Goal: Task Accomplishment & Management: Manage account settings

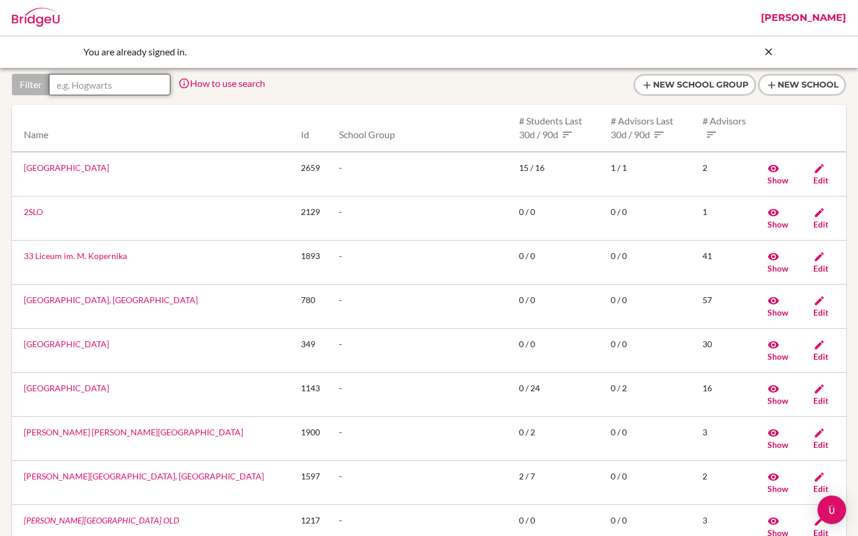
click at [114, 88] on input "text" at bounding box center [110, 84] width 122 height 21
click at [830, 17] on link "Riya" at bounding box center [803, 18] width 97 height 36
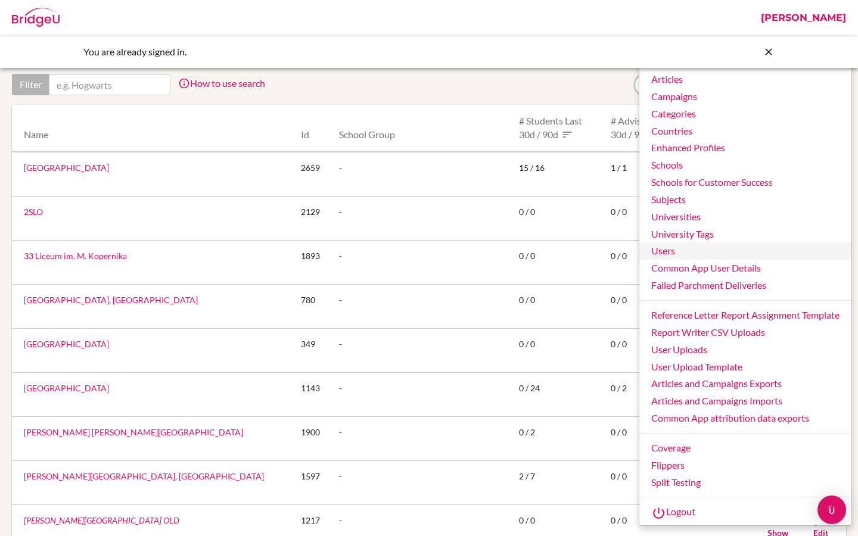
click at [665, 251] on link "Users" at bounding box center [745, 250] width 212 height 17
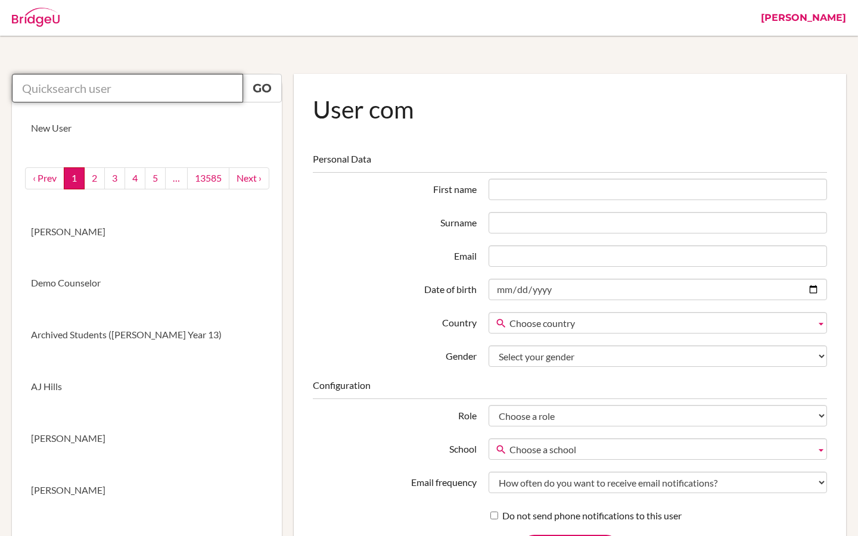
click at [115, 93] on input "text" at bounding box center [127, 88] width 231 height 29
paste input "[EMAIL_ADDRESS][DOMAIN_NAME]"
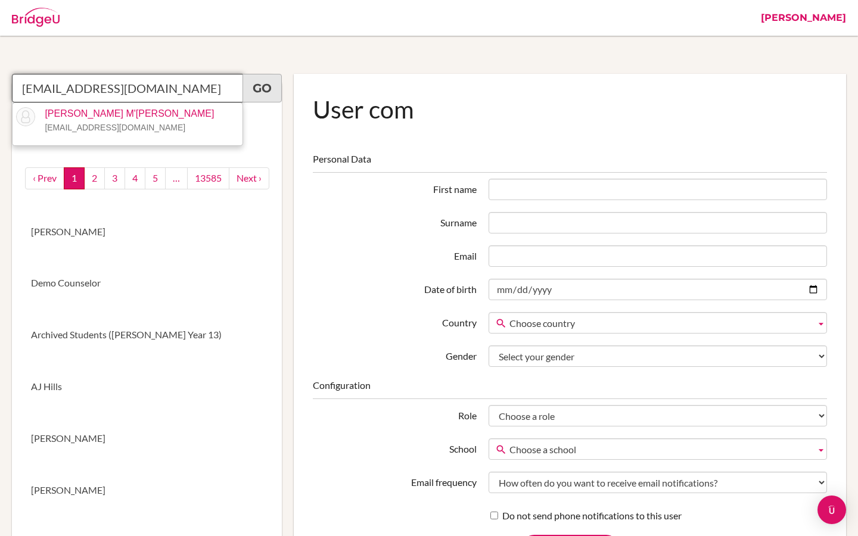
type input "[EMAIL_ADDRESS][DOMAIN_NAME]"
click at [262, 88] on link "Go" at bounding box center [261, 88] width 39 height 29
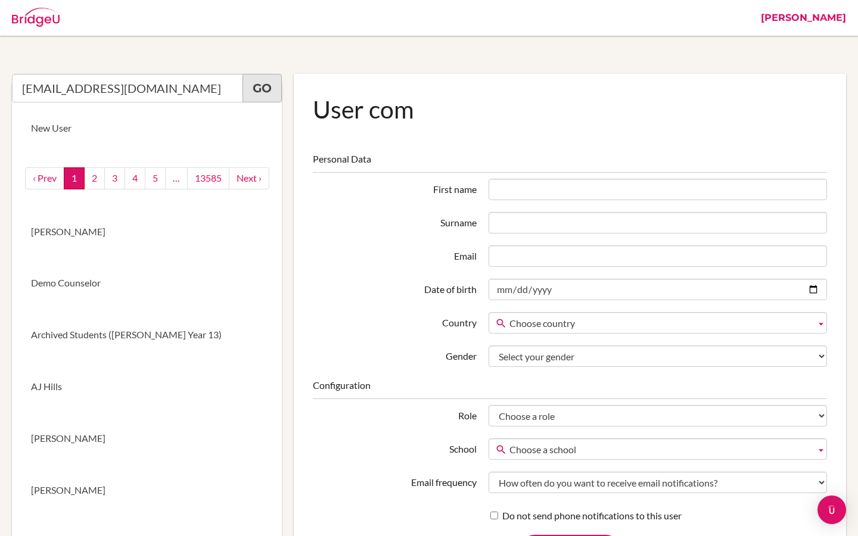
click at [260, 91] on link "Go" at bounding box center [261, 88] width 39 height 29
click at [197, 94] on input "[EMAIL_ADDRESS][DOMAIN_NAME]" at bounding box center [127, 88] width 231 height 29
click at [264, 92] on link "Go" at bounding box center [261, 88] width 39 height 29
drag, startPoint x: 163, startPoint y: 90, endPoint x: 13, endPoint y: 89, distance: 150.1
click at [13, 89] on input "[EMAIL_ADDRESS][DOMAIN_NAME]" at bounding box center [127, 88] width 231 height 29
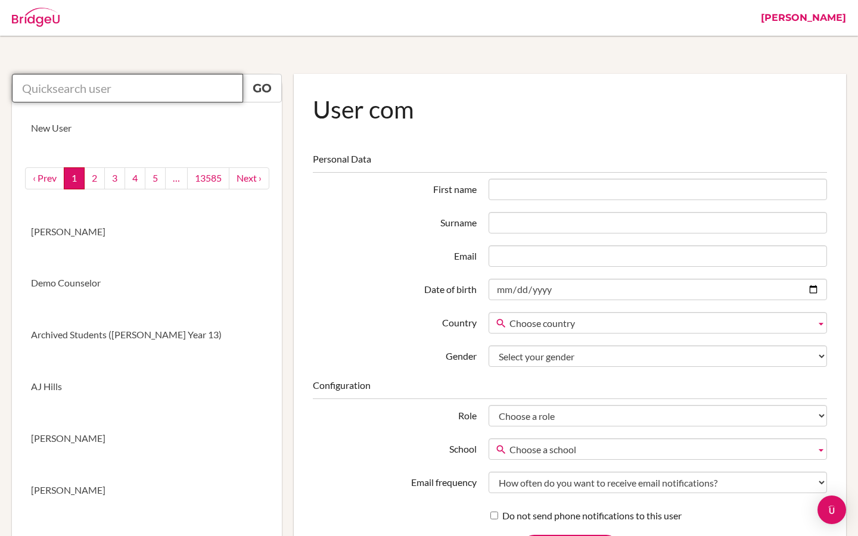
paste input "[EMAIL_ADDRESS][DOMAIN_NAME]"
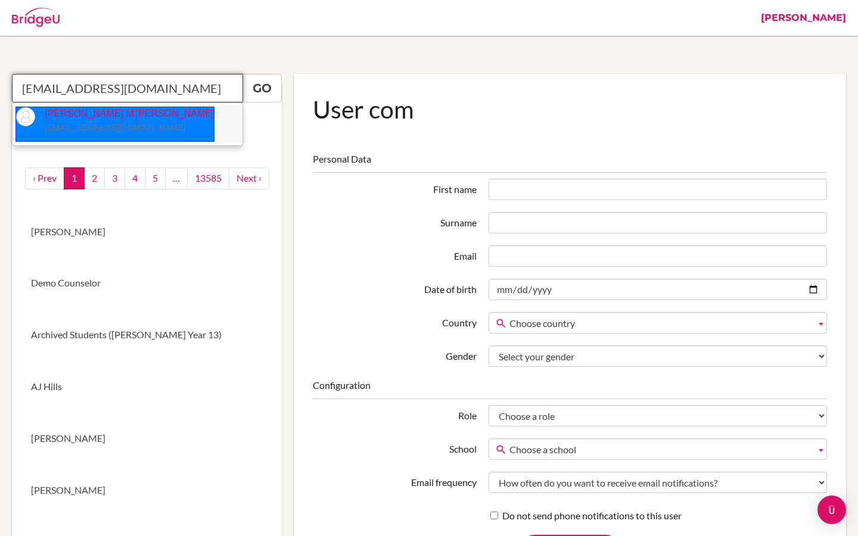
click at [107, 122] on p "Michelle M'Cartney mmcartney@jess.sch.ae" at bounding box center [124, 120] width 179 height 27
type input "Michelle M&#39;Cartney"
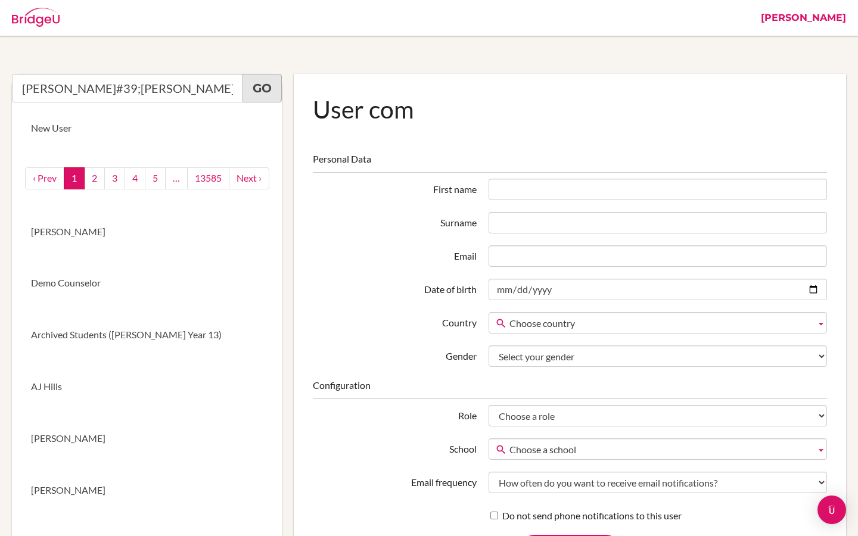
click at [264, 91] on link "Go" at bounding box center [261, 88] width 39 height 29
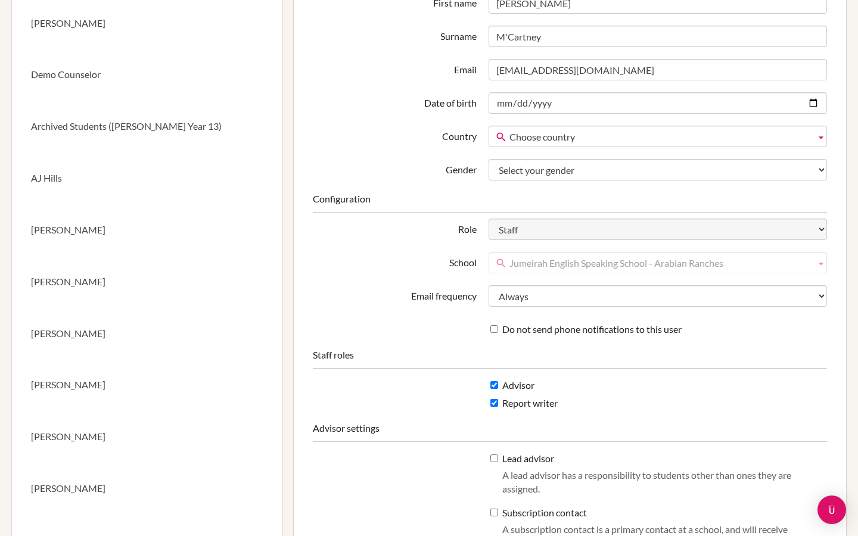
scroll to position [209, 0]
drag, startPoint x: 736, startPoint y: 264, endPoint x: 519, endPoint y: 265, distance: 217.4
click at [519, 265] on span "Jumeirah English Speaking School - Arabian Ranches" at bounding box center [659, 262] width 301 height 21
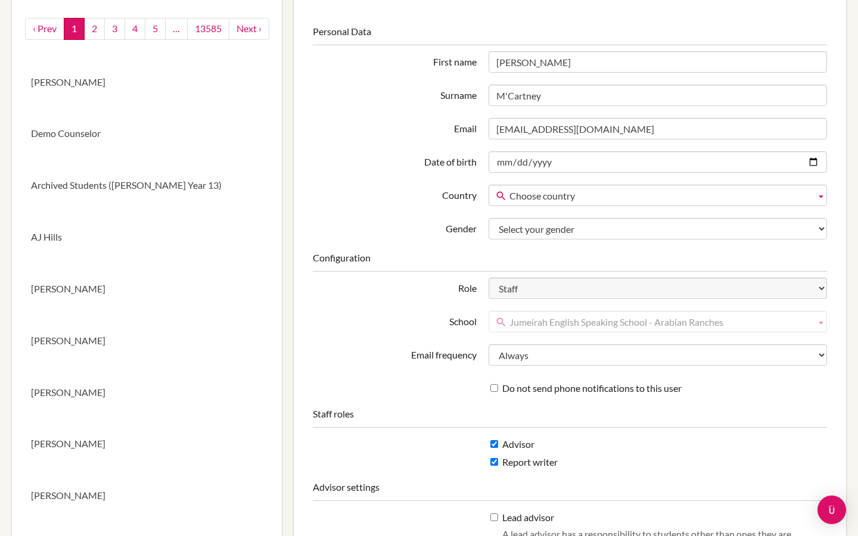
scroll to position [149, 0]
drag, startPoint x: 553, startPoint y: 63, endPoint x: 493, endPoint y: 62, distance: 60.8
click at [493, 62] on input "[PERSON_NAME]" at bounding box center [658, 62] width 338 height 21
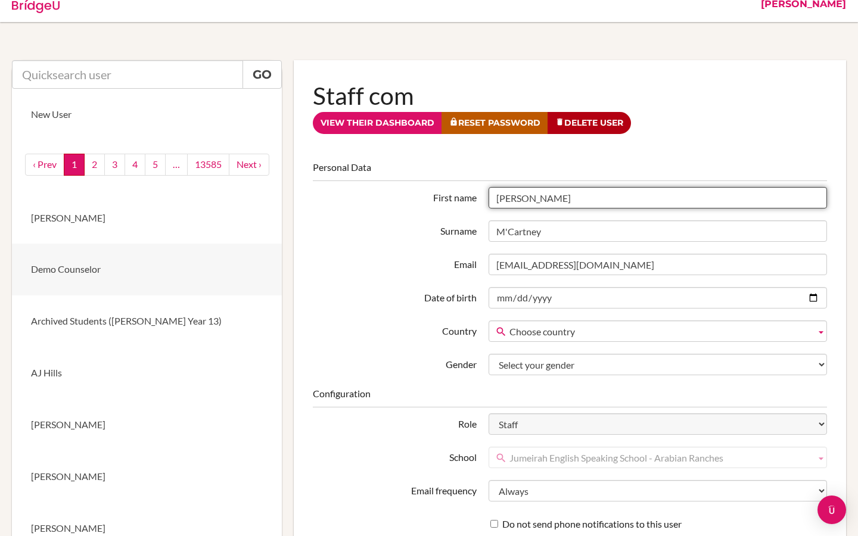
scroll to position [0, 0]
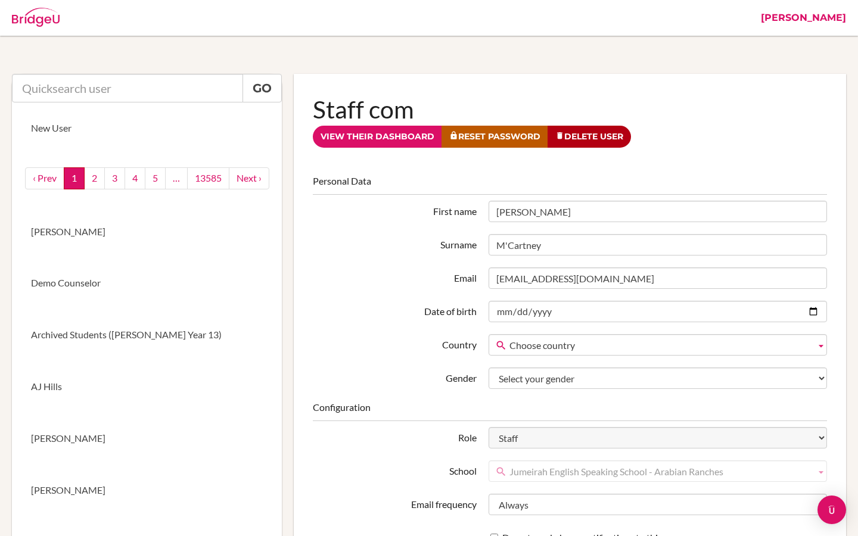
click at [833, 26] on link "[PERSON_NAME]" at bounding box center [803, 18] width 97 height 36
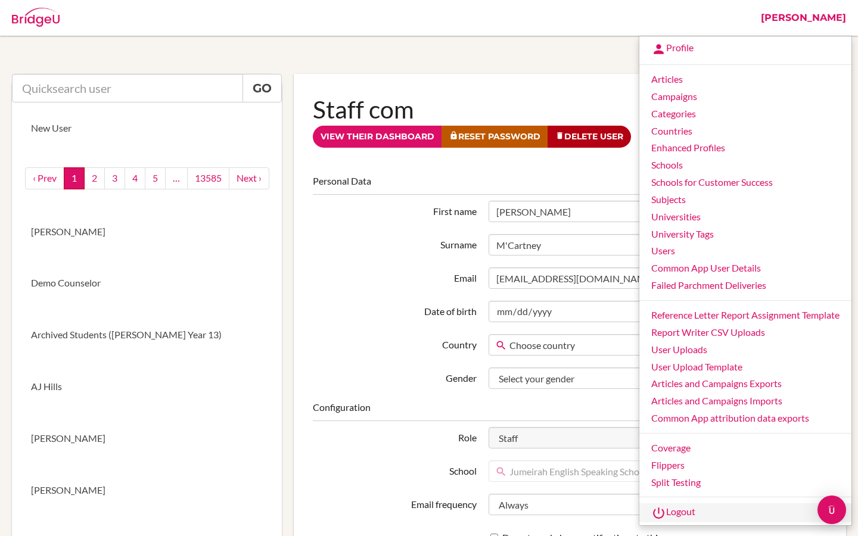
click at [682, 511] on link "Logout" at bounding box center [745, 512] width 212 height 19
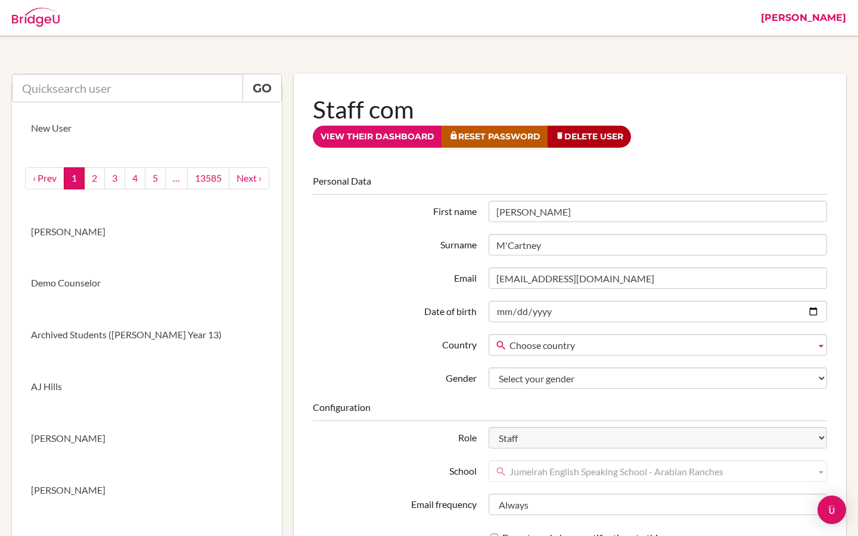
click at [829, 19] on link "[PERSON_NAME]" at bounding box center [803, 18] width 97 height 36
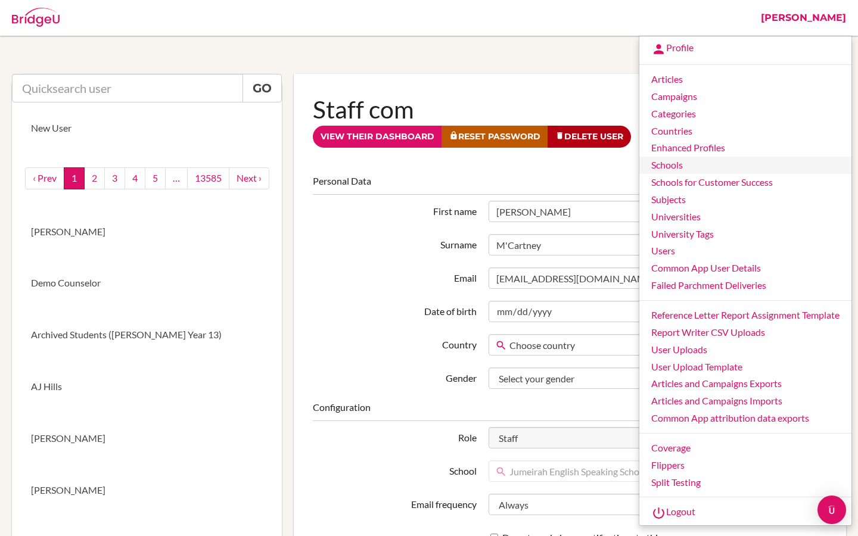
click at [674, 163] on link "Schools" at bounding box center [745, 165] width 212 height 17
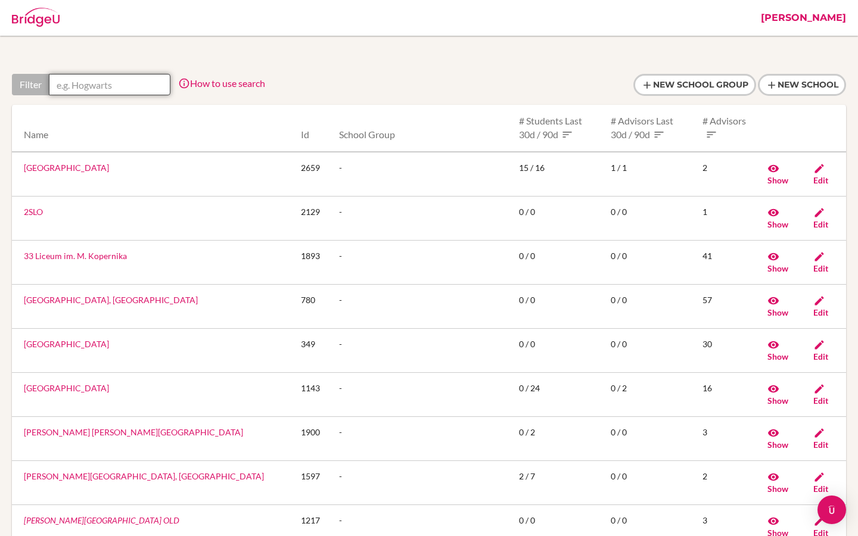
click at [140, 88] on input "text" at bounding box center [110, 84] width 122 height 21
click at [211, 85] on link "How to use search" at bounding box center [221, 82] width 87 height 11
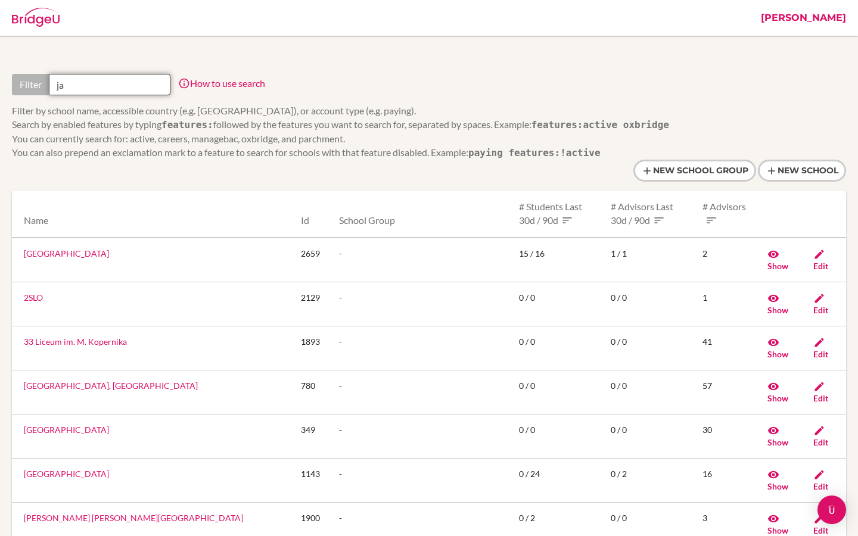
click at [89, 87] on input "ja" at bounding box center [110, 84] width 122 height 21
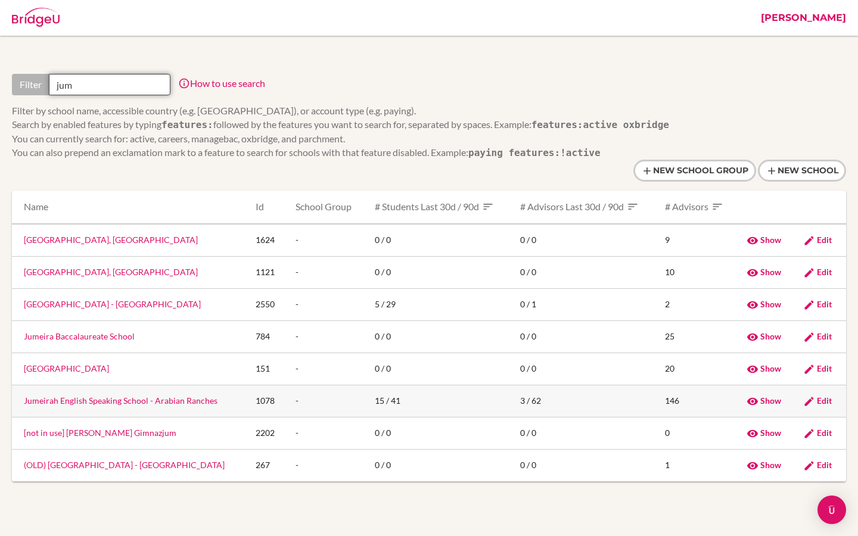
type input "jum"
click at [79, 403] on link "Jumeirah English Speaking School - Arabian Ranches" at bounding box center [121, 401] width 194 height 10
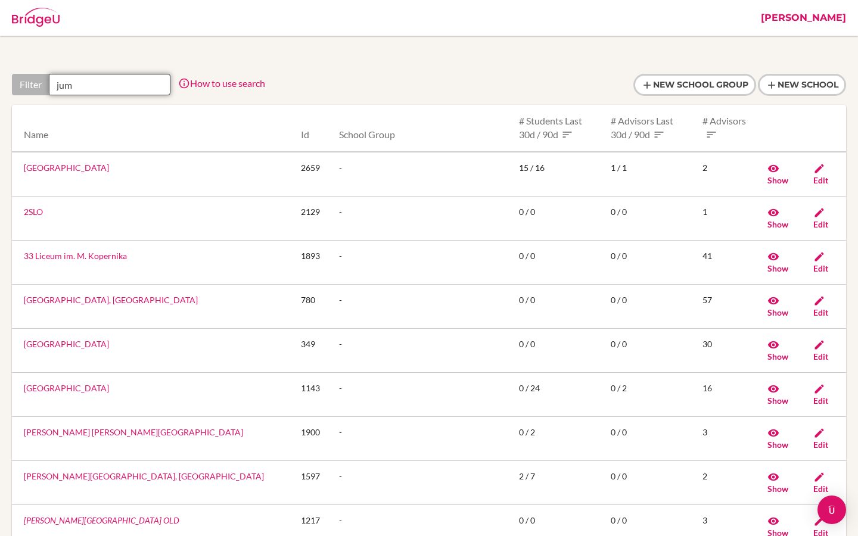
click at [97, 88] on input "jum" at bounding box center [110, 84] width 122 height 21
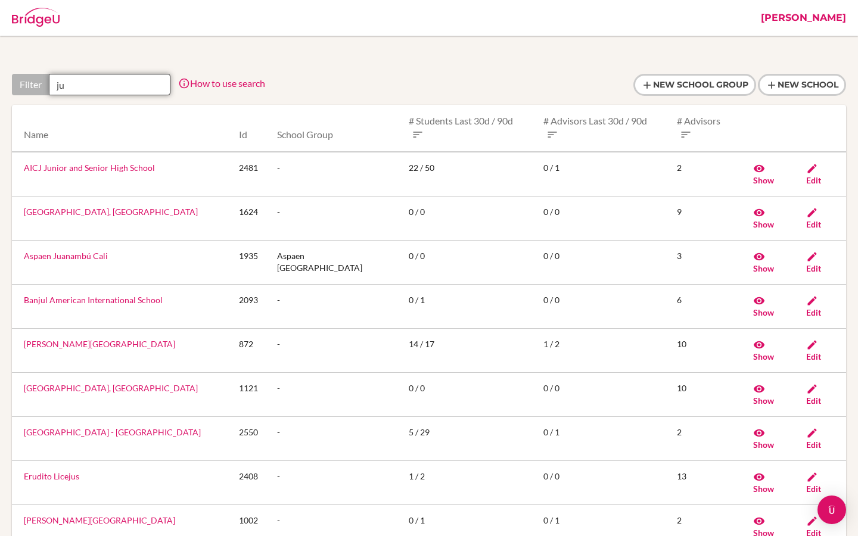
type input "jum"
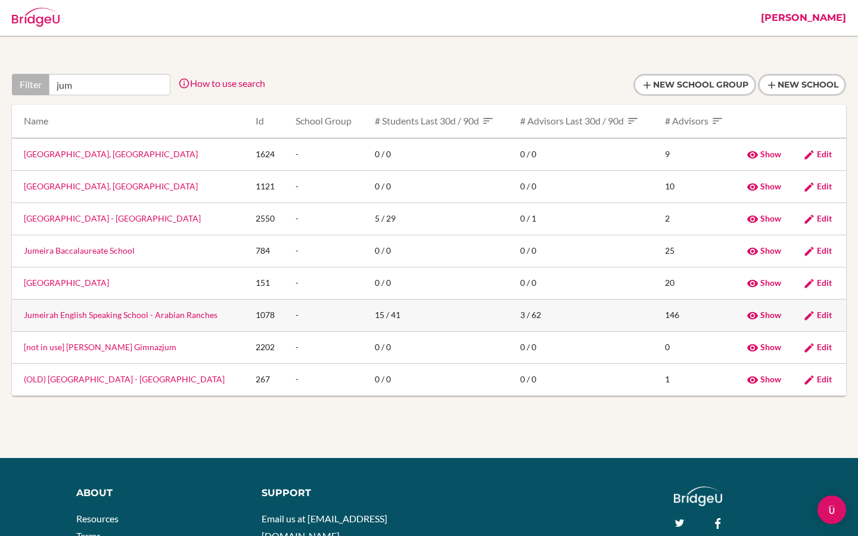
click at [193, 316] on link "Jumeirah English Speaking School - Arabian Ranches" at bounding box center [121, 315] width 194 height 10
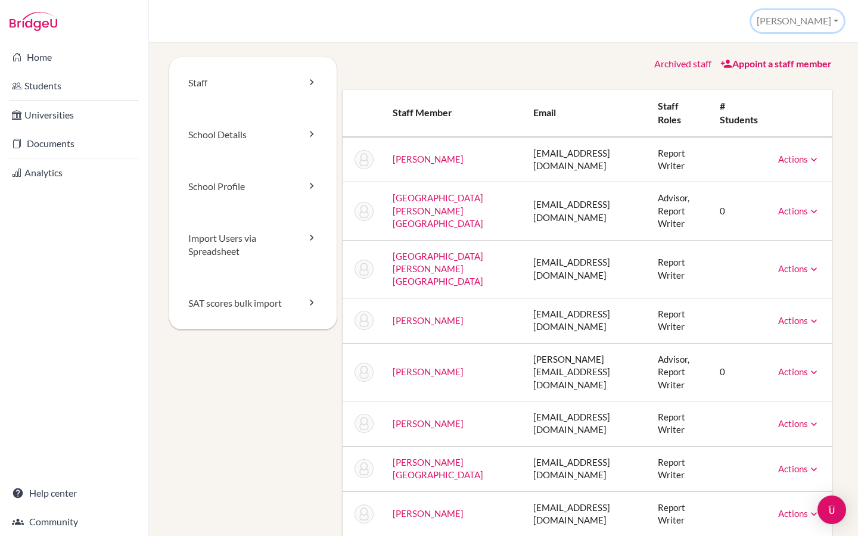
click at [824, 18] on button "[PERSON_NAME]" at bounding box center [797, 21] width 92 height 22
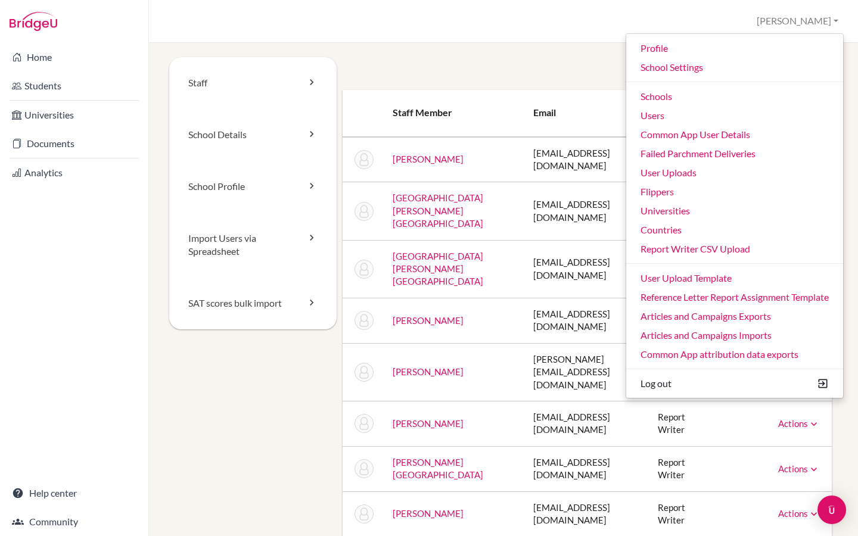
click at [424, 53] on div "Staff School Details School Profile Import Users via Spreadsheet SAT scores bul…" at bounding box center [503, 289] width 709 height 493
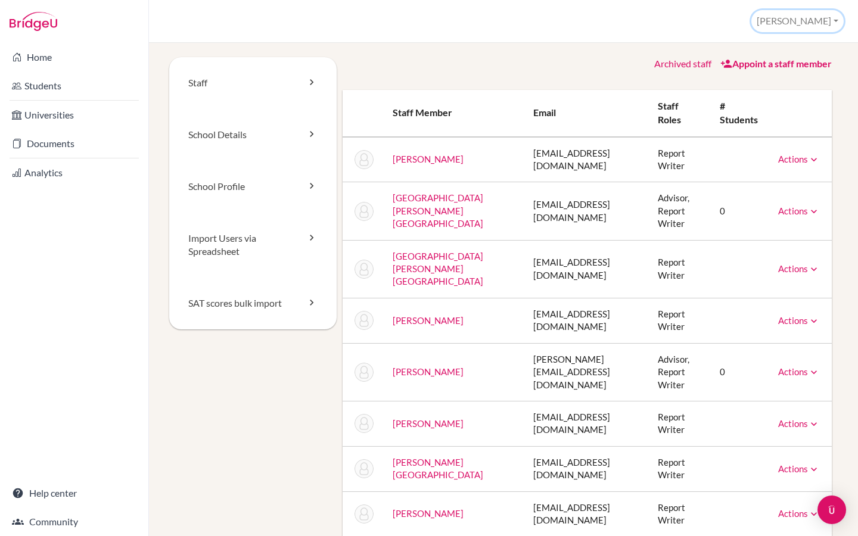
click at [825, 21] on button "[PERSON_NAME]" at bounding box center [797, 21] width 92 height 22
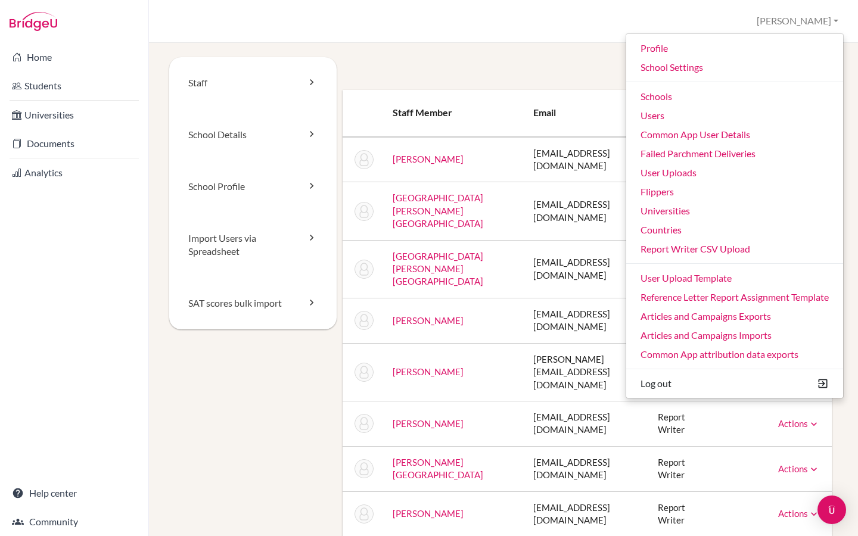
click at [480, 60] on div "Archived staff Appoint a staff member" at bounding box center [588, 64] width 490 height 14
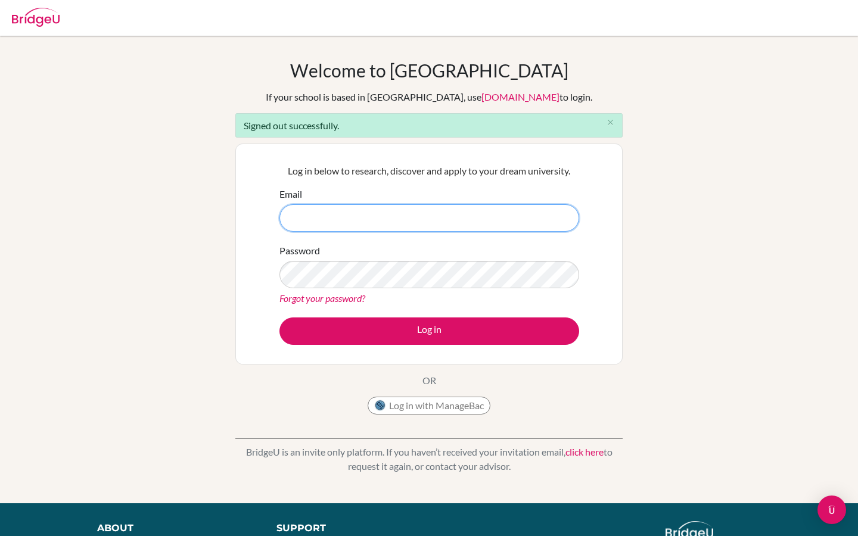
click at [323, 210] on input "Email" at bounding box center [429, 217] width 300 height 27
paste input "[PERSON_NAME][EMAIL_ADDRESS][PERSON_NAME][DOMAIN_NAME]"
type input "[PERSON_NAME][EMAIL_ADDRESS][PERSON_NAME][DOMAIN_NAME]"
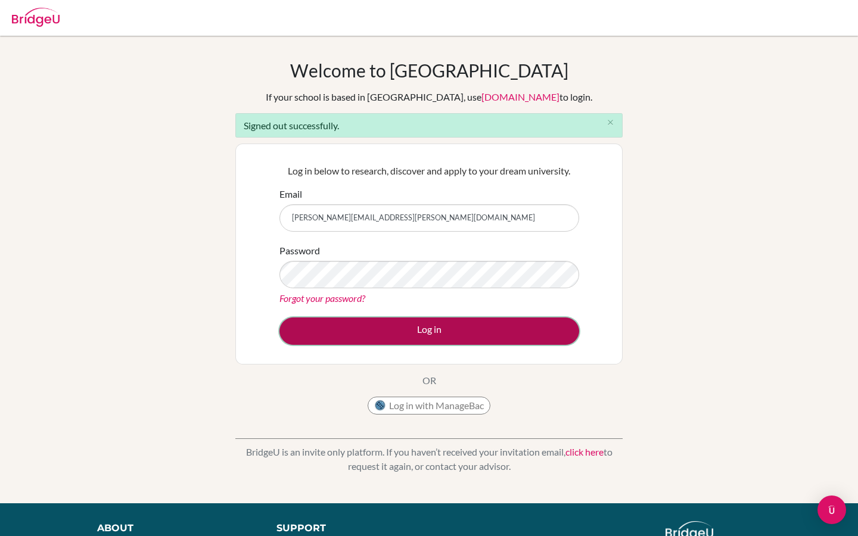
click at [354, 335] on button "Log in" at bounding box center [429, 331] width 300 height 27
